Goal: Transaction & Acquisition: Purchase product/service

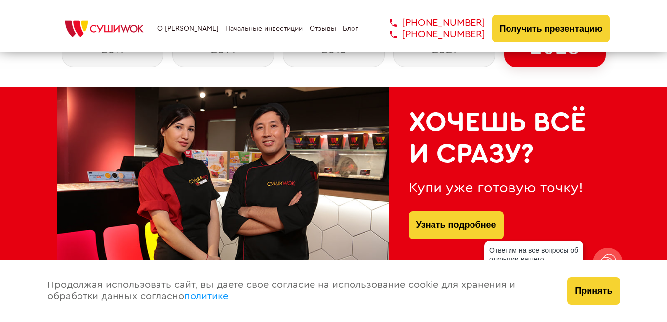
scroll to position [329, 0]
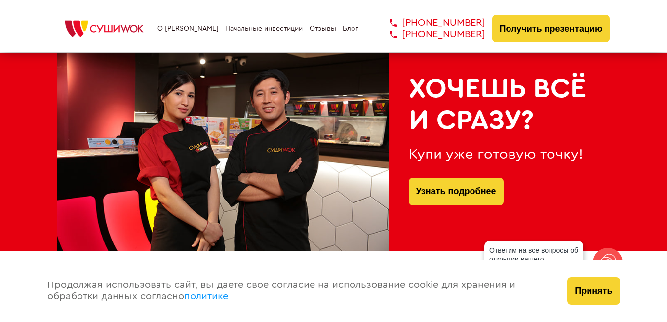
drag, startPoint x: 412, startPoint y: 153, endPoint x: 576, endPoint y: 155, distance: 164.4
click at [576, 155] on div "Купи уже готовую точку!" at bounding box center [500, 154] width 182 height 16
click at [412, 154] on div "Купи уже готовую точку!" at bounding box center [500, 154] width 182 height 16
drag, startPoint x: 410, startPoint y: 155, endPoint x: 674, endPoint y: 153, distance: 263.6
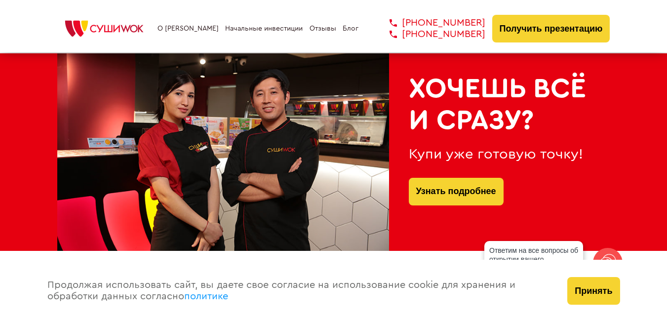
click at [613, 174] on div "Хочешь всё и сразу? Купи уже готовую точку! Узнать подробнее" at bounding box center [333, 151] width 667 height 197
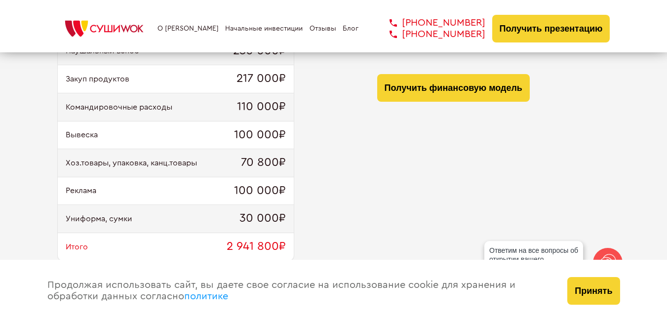
scroll to position [1070, 0]
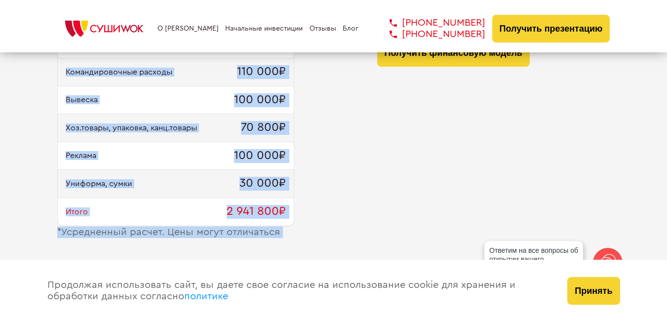
drag, startPoint x: 63, startPoint y: 152, endPoint x: 353, endPoint y: 202, distance: 294.5
click at [353, 202] on div "Ремонт и мебель 1 600 000₽ Оборудование 464 000₽ Паушальный взнос 250 000₽ Заку…" at bounding box center [333, 92] width 553 height 292
click at [353, 201] on div "Ремонт и мебель 1 600 000₽ Оборудование 464 000₽ Паушальный взнос 250 000₽ Заку…" at bounding box center [333, 92] width 553 height 292
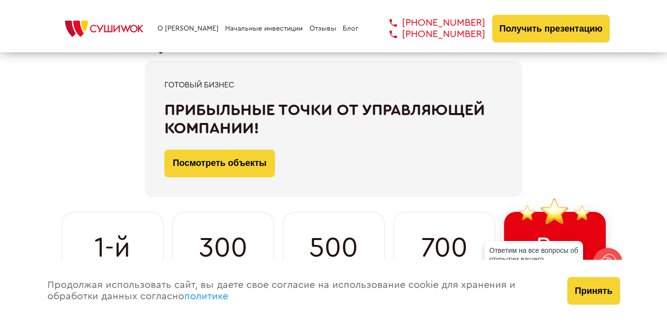
scroll to position [0, 0]
